Goal: Task Accomplishment & Management: Complete application form

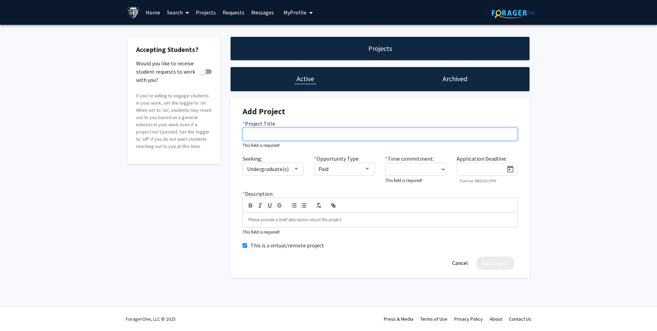
click at [275, 133] on input "* Project Title" at bounding box center [380, 134] width 275 height 13
paste input "BRIDGE-Heat: Building Residential Indoor Climate Data to Guide Effective Heat P…"
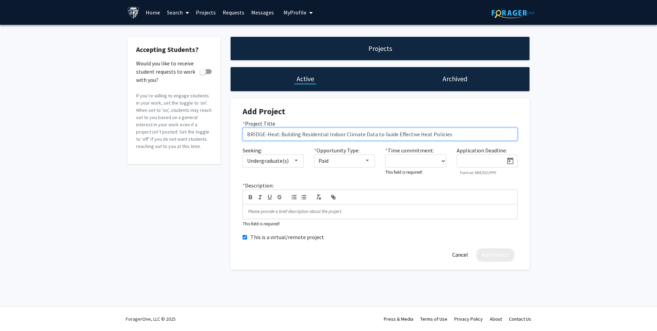
type input "BRIDGE-Heat: Building Residential Indoor Climate Data to Guide Effective Heat P…"
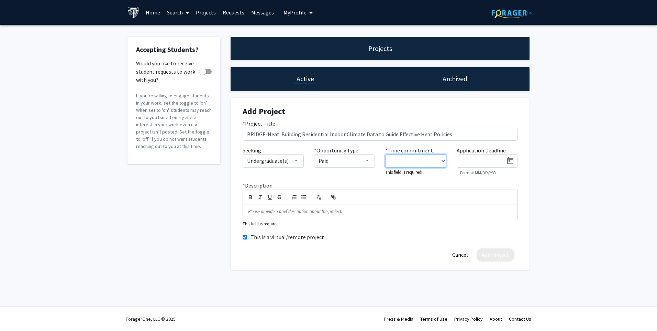
click at [445, 162] on select "0 - 5 hours/week 5 - 10 hours/week 10 - 15 hours/week 15 - 20 hours/week 20 - 3…" at bounding box center [415, 160] width 61 height 13
select select "10 - 15"
click at [385, 154] on select "0 - 5 hours/week 5 - 10 hours/week 10 - 15 hours/week 15 - 20 hours/week 20 - 3…" at bounding box center [415, 160] width 61 height 13
click at [513, 162] on icon "Open calendar" at bounding box center [510, 160] width 6 height 7
click at [520, 256] on div "31" at bounding box center [535, 266] width 12 height 12
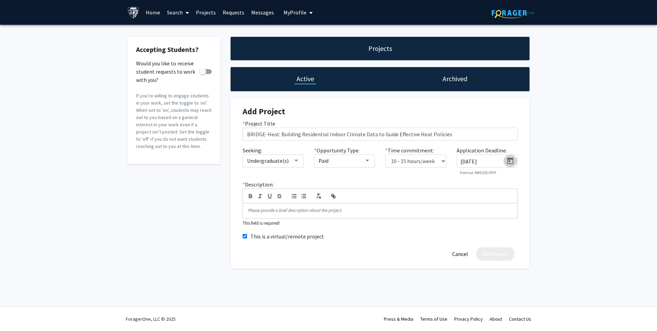
click at [516, 158] on button "Open calendar" at bounding box center [510, 161] width 14 height 12
click at [494, 256] on div "28" at bounding box center [494, 266] width 12 height 12
type input "[DATE]"
click at [266, 213] on p at bounding box center [380, 210] width 264 height 6
click at [259, 215] on div at bounding box center [380, 210] width 274 height 14
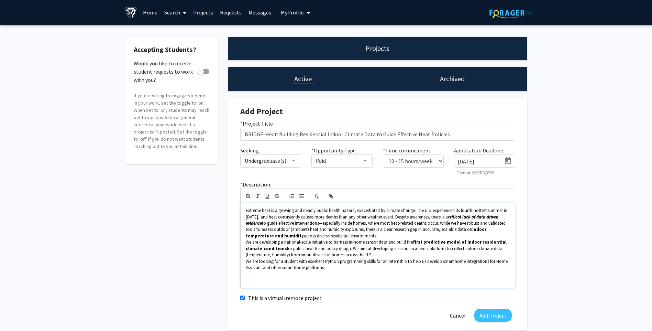
click at [298, 222] on span "to guide effective interventions—especially inside homes, where most heat-relat…" at bounding box center [376, 226] width 261 height 12
click at [377, 237] on p "Extreme heat is a growing and deadly public health hazard, exacerbated by clima…" at bounding box center [378, 223] width 264 height 32
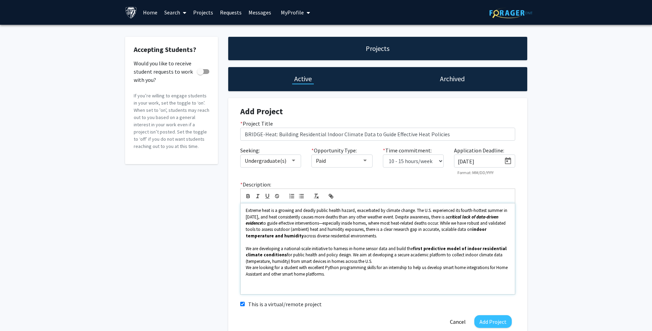
click at [378, 256] on p "We are developing a national-scale initiative to harness in-home sensor data an…" at bounding box center [378, 254] width 264 height 19
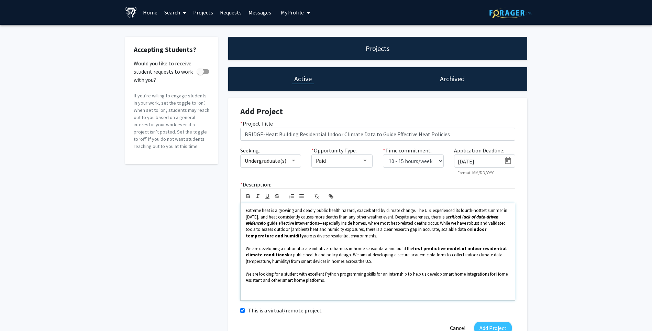
click at [255, 256] on p at bounding box center [378, 293] width 264 height 6
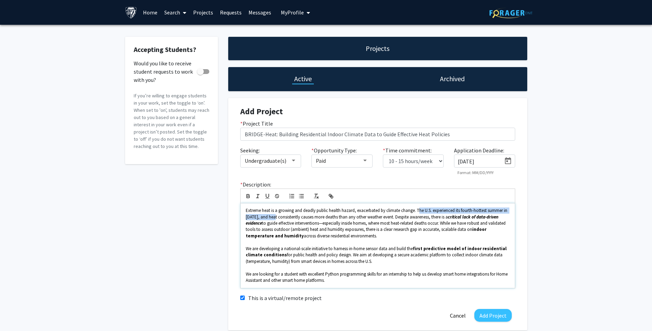
drag, startPoint x: 417, startPoint y: 211, endPoint x: 274, endPoint y: 217, distance: 143.8
click at [274, 217] on span "Extreme heat is a growing and deadly public health hazard, exacerbated by clima…" at bounding box center [377, 213] width 263 height 12
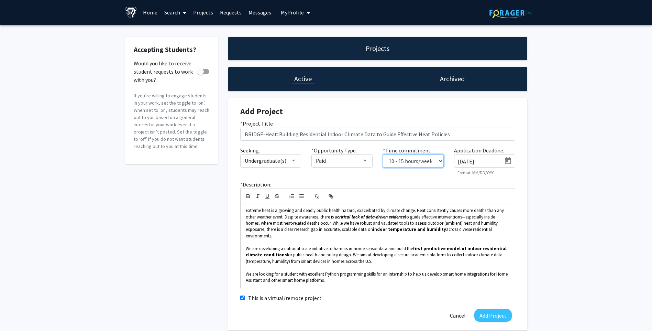
click at [441, 163] on select "0 - 5 hours/week 5 - 10 hours/week 10 - 15 hours/week 15 - 20 hours/week 20 - 3…" at bounding box center [413, 160] width 61 height 13
click at [383, 154] on select "0 - 5 hours/week 5 - 10 hours/week 10 - 15 hours/week 15 - 20 hours/week 20 - 3…" at bounding box center [413, 160] width 61 height 13
click at [442, 162] on select "0 - 5 hours/week 5 - 10 hours/week 10 - 15 hours/week 15 - 20 hours/week 20 - 3…" at bounding box center [413, 160] width 61 height 13
click at [383, 154] on select "0 - 5 hours/week 5 - 10 hours/week 10 - 15 hours/week 15 - 20 hours/week 20 - 3…" at bounding box center [413, 160] width 61 height 13
click at [440, 163] on select "0 - 5 hours/week 5 - 10 hours/week 10 - 15 hours/week 15 - 20 hours/week 20 - 3…" at bounding box center [413, 160] width 61 height 13
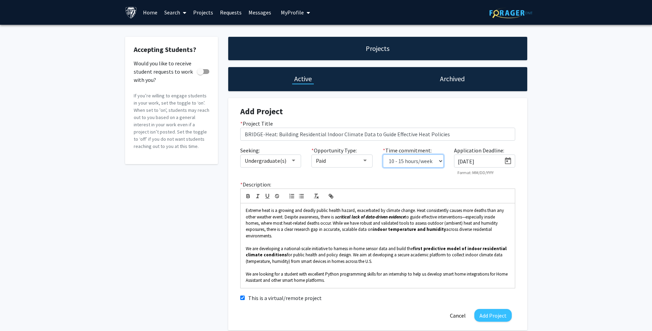
click at [440, 163] on select "0 - 5 hours/week 5 - 10 hours/week 10 - 15 hours/week 15 - 20 hours/week 20 - 3…" at bounding box center [413, 160] width 61 height 13
click at [390, 256] on p "We are looking for a student with excellent Python programming skills for an in…" at bounding box center [378, 277] width 264 height 13
drag, startPoint x: 377, startPoint y: 273, endPoint x: 407, endPoint y: 274, distance: 30.3
click at [407, 256] on span "We are looking for a student with excellent Python programming skills for an in…" at bounding box center [377, 277] width 263 height 12
click at [308, 256] on p "We are looking for a student with excellent Python programming skills to help u…" at bounding box center [378, 277] width 264 height 13
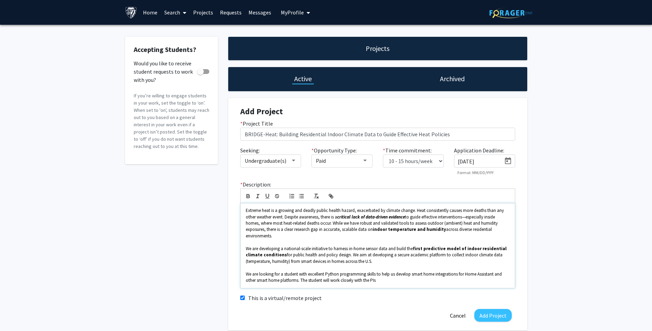
click at [379, 256] on p "We are looking for a student with excellent Python programming skills to help u…" at bounding box center [378, 277] width 264 height 13
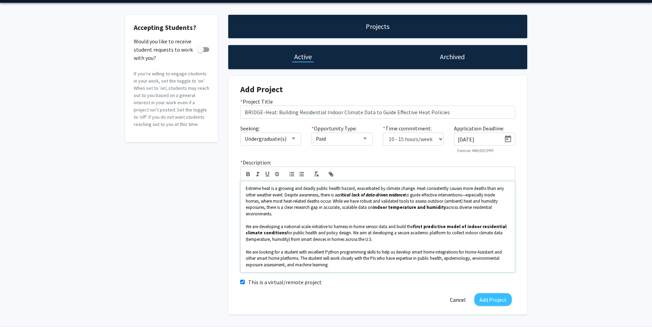
scroll to position [34, 0]
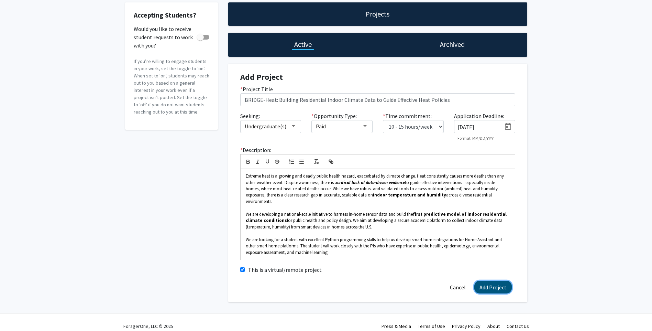
click at [487, 256] on button "Add Project" at bounding box center [492, 286] width 37 height 13
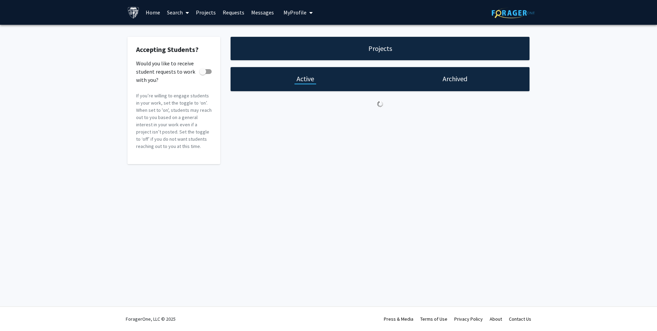
checkbox input "true"
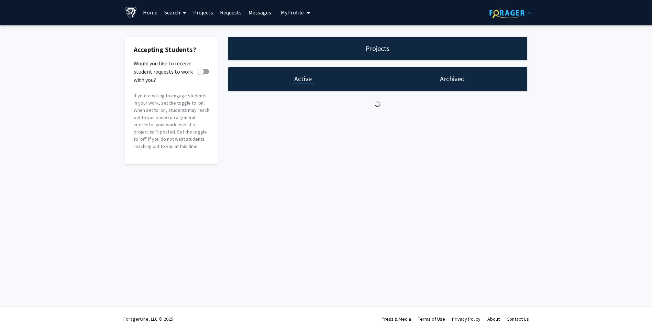
select select "10 - 15"
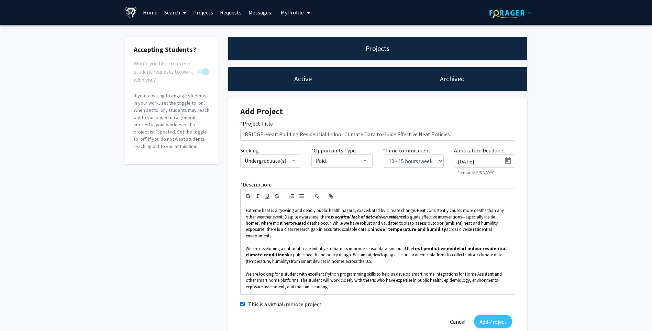
click at [211, 14] on link "Projects" at bounding box center [203, 12] width 27 height 24
click at [307, 12] on icon "My profile dropdown to access profile and logout" at bounding box center [308, 12] width 3 height 5
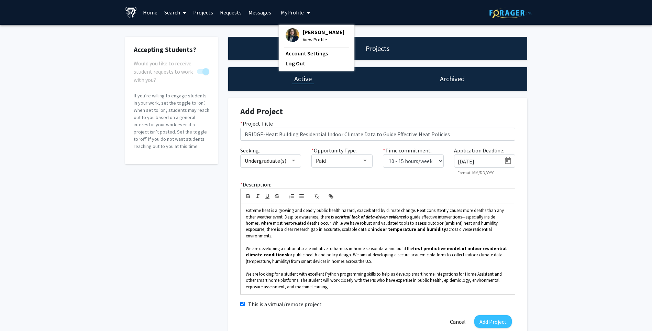
click at [307, 12] on icon "My profile dropdown to access profile and logout" at bounding box center [308, 12] width 3 height 5
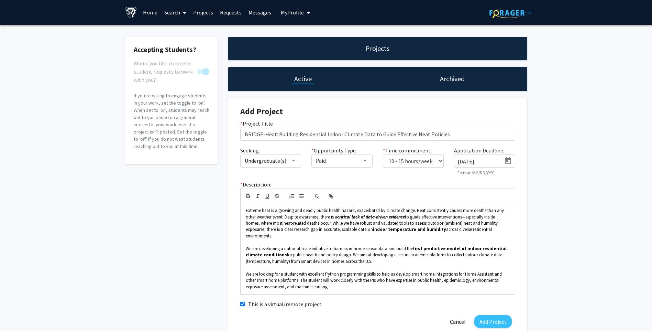
click at [145, 11] on link "Home" at bounding box center [150, 12] width 21 height 24
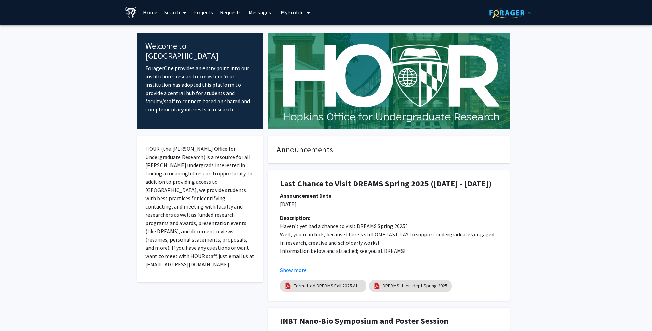
click at [201, 9] on link "Projects" at bounding box center [203, 12] width 27 height 24
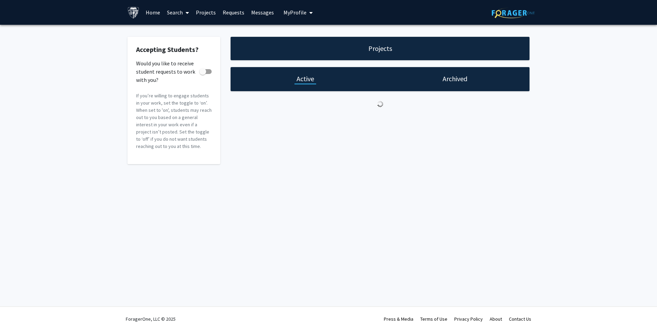
checkbox input "true"
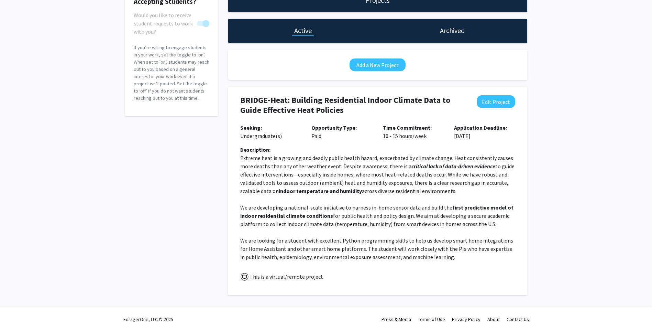
scroll to position [48, 0]
